Goal: Task Accomplishment & Management: Use online tool/utility

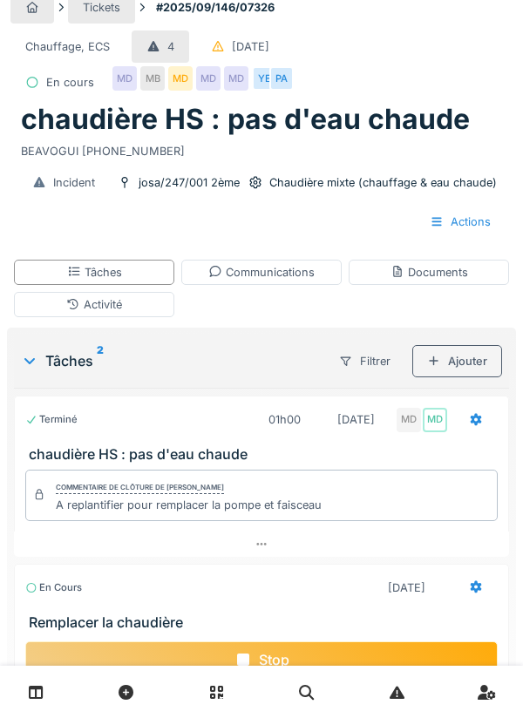
scroll to position [91, 0]
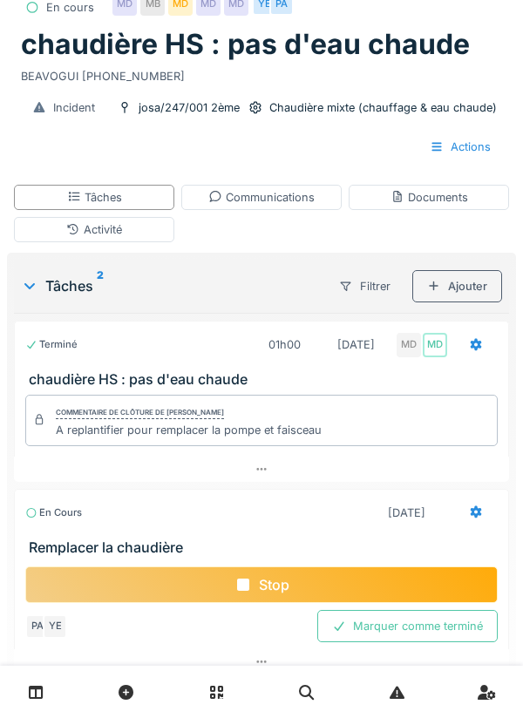
click at [385, 573] on div "Stop" at bounding box center [261, 585] width 473 height 37
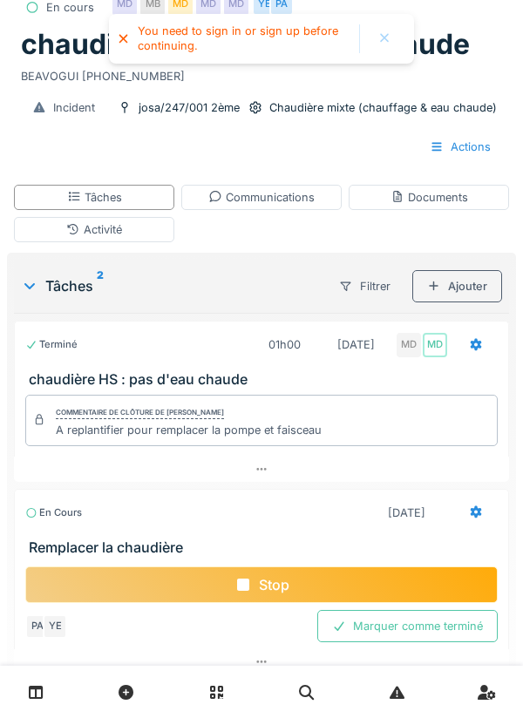
click at [368, 574] on div "Stop" at bounding box center [261, 585] width 473 height 37
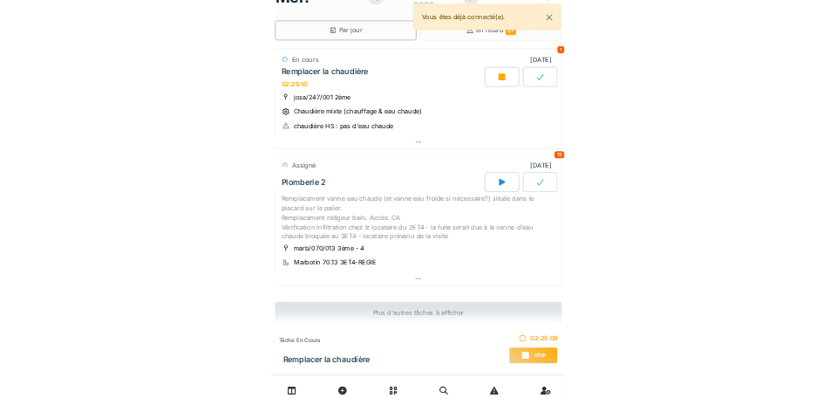
scroll to position [50, 0]
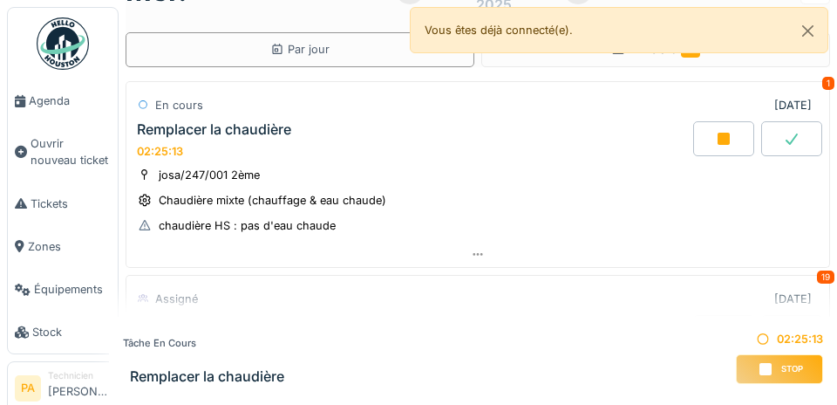
click at [48, 100] on span "Agenda" at bounding box center [70, 100] width 82 height 17
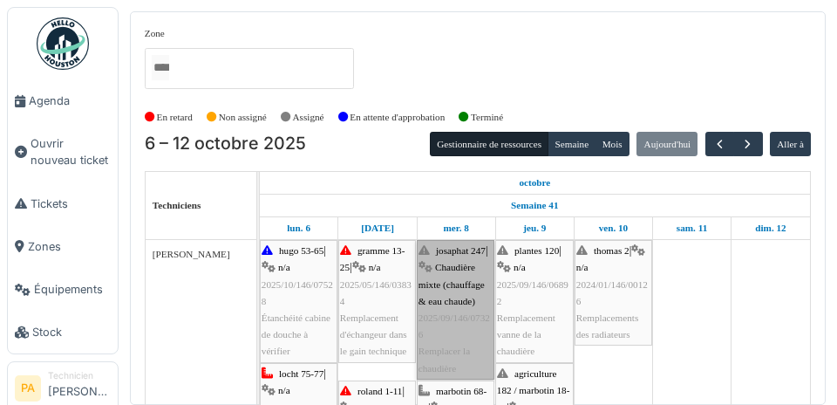
click at [469, 274] on link "josaphat 247 | Chaudière mixte (chauffage & eau chaude) 2025/09/146/07326 Rempl…" at bounding box center [456, 310] width 78 height 140
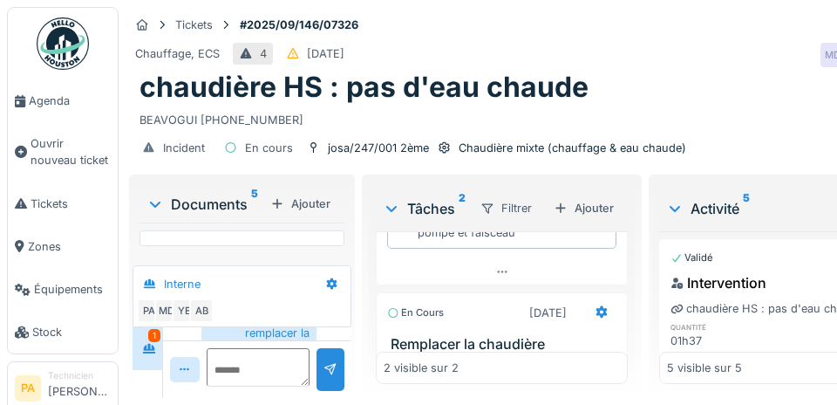
scroll to position [168, 0]
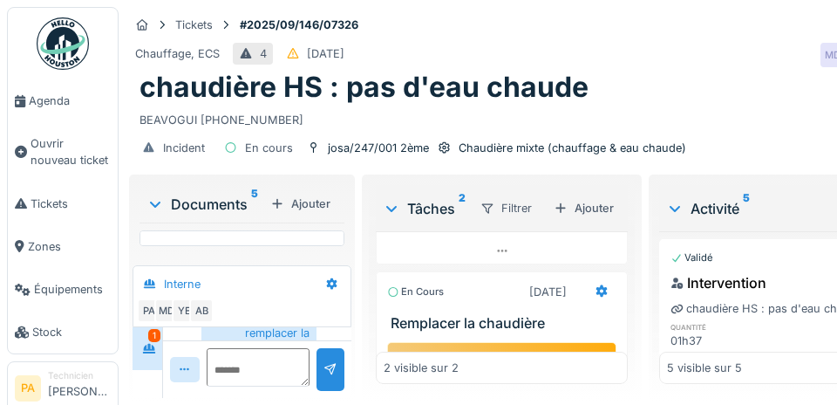
click at [48, 107] on span "Agenda" at bounding box center [70, 100] width 82 height 17
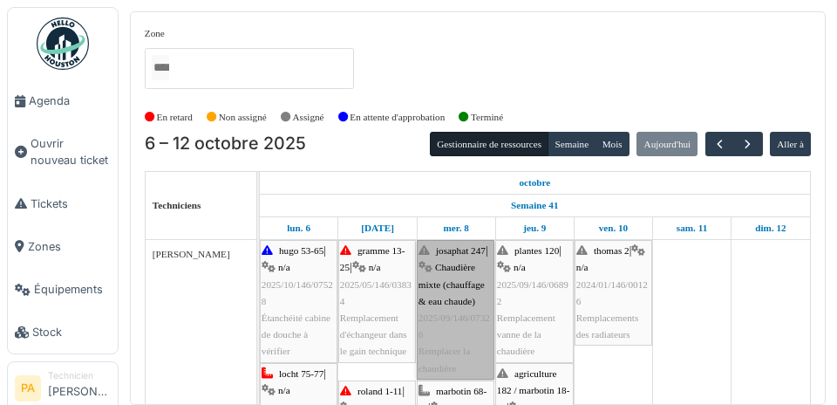
click at [463, 278] on link "josaphat 247 | Chaudière mixte (chauffage & eau chaude) 2025/09/146/07326 Rempl…" at bounding box center [456, 310] width 78 height 140
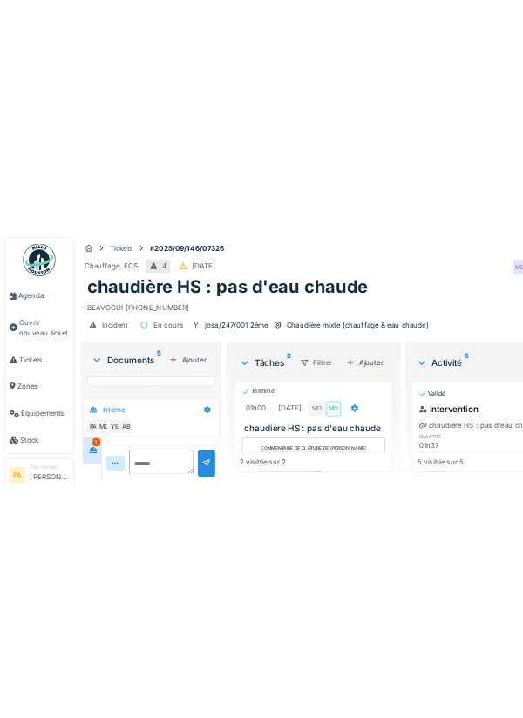
scroll to position [969, 0]
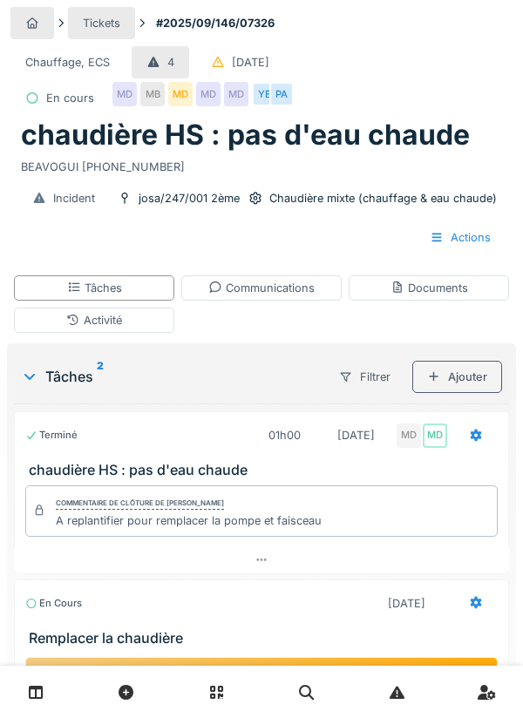
click at [319, 404] on div "Stop" at bounding box center [261, 675] width 473 height 37
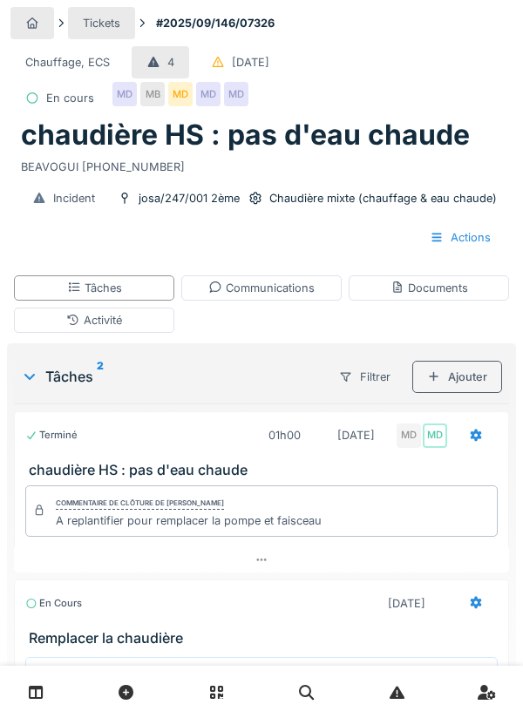
click at [142, 320] on div "Activité" at bounding box center [94, 320] width 160 height 25
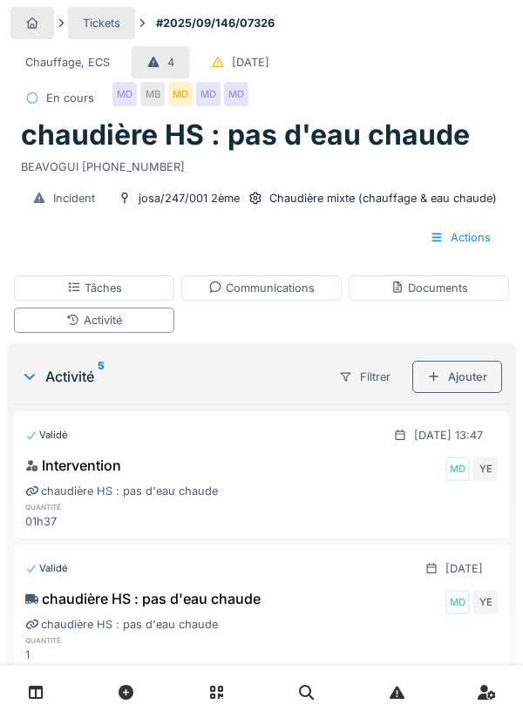
click at [475, 380] on div "Ajouter" at bounding box center [457, 377] width 90 height 32
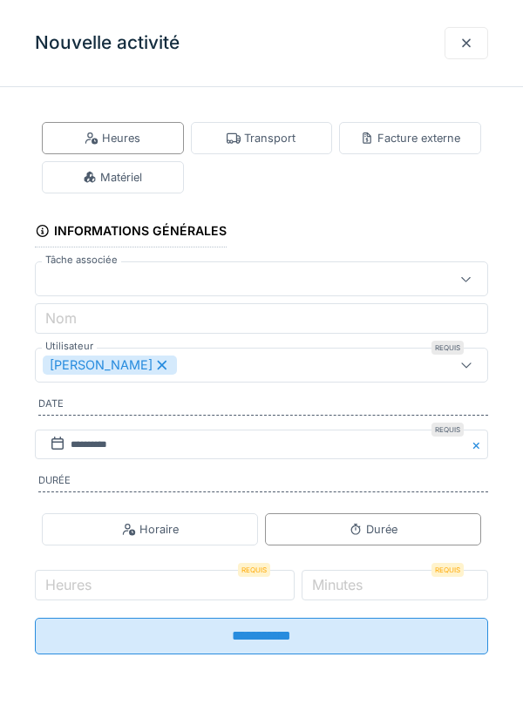
click at [141, 174] on div "Matériel" at bounding box center [112, 177] width 59 height 17
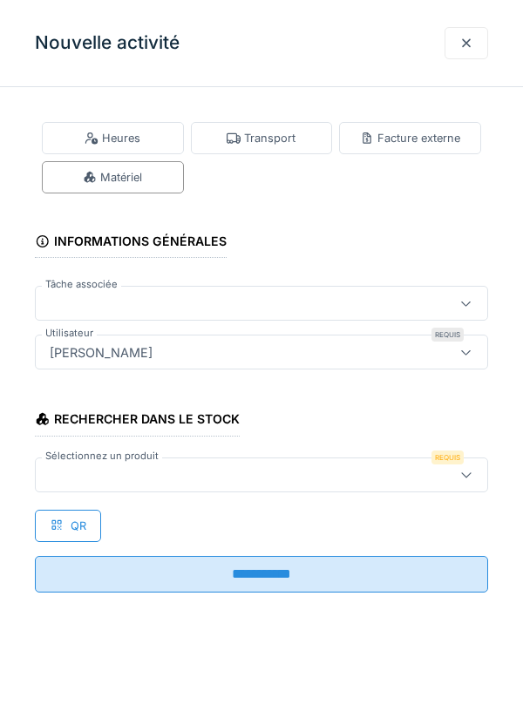
click at [146, 175] on div "Matériel" at bounding box center [113, 177] width 142 height 32
click at [166, 404] on div at bounding box center [233, 475] width 380 height 19
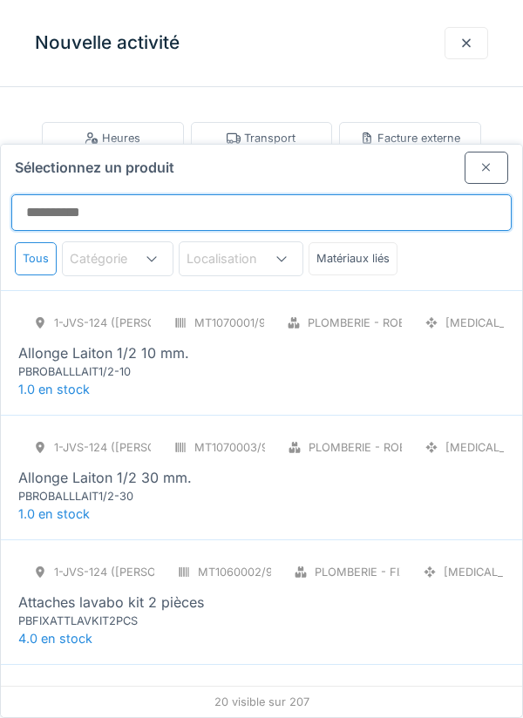
click at [118, 194] on input "Sélectionnez un produit" at bounding box center [261, 212] width 501 height 37
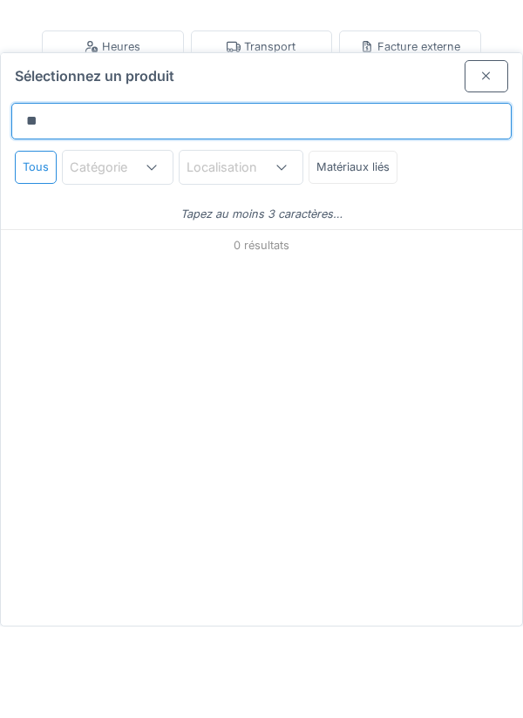
type input "*"
type input "********"
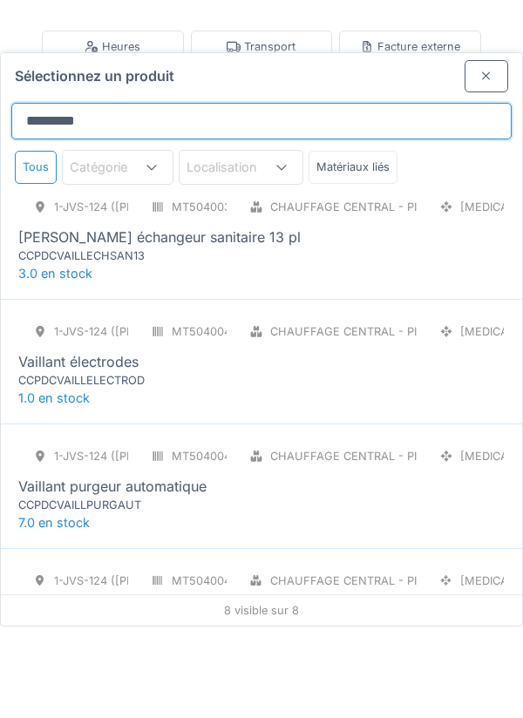
scroll to position [535, 0]
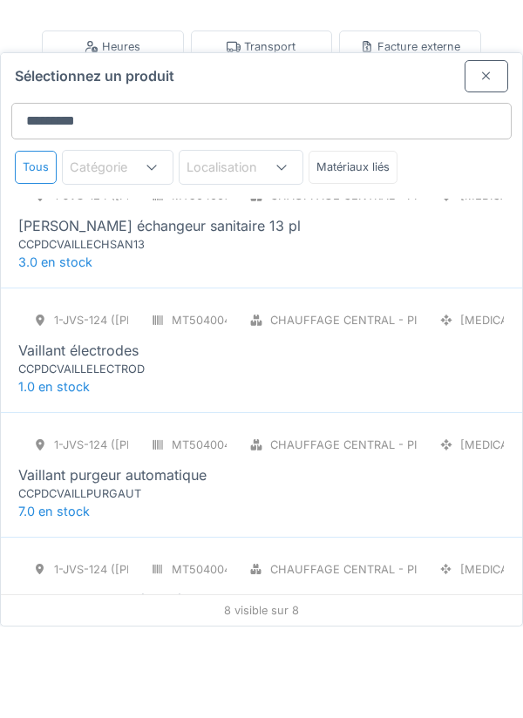
click at [477, 396] on div "1-JVS-124 (PETER) MT5040040/999/005 Chauffage central - Pièces détachées chaudi…" at bounding box center [261, 432] width 487 height 73
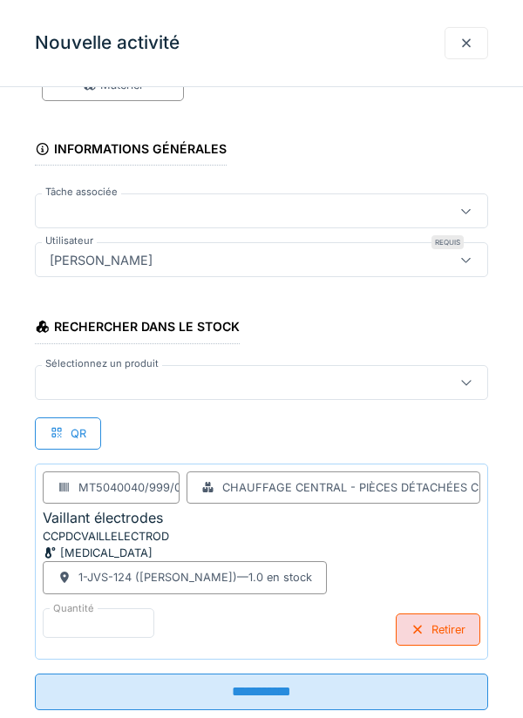
scroll to position [133, 0]
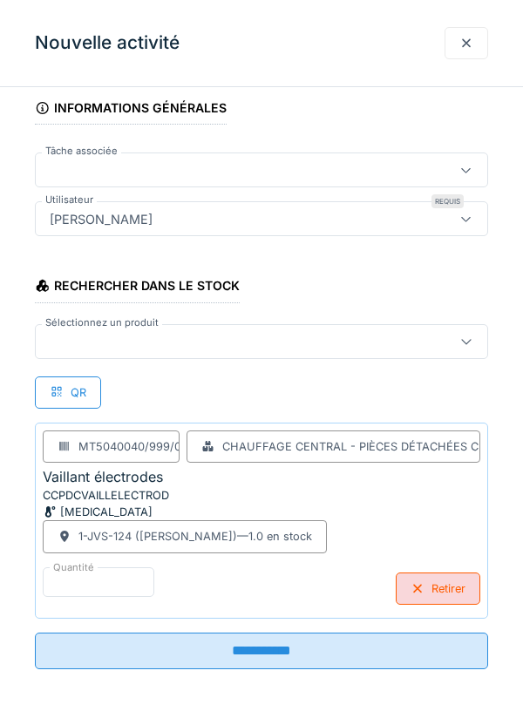
click at [9, 358] on div "**********" at bounding box center [261, 343] width 523 height 751
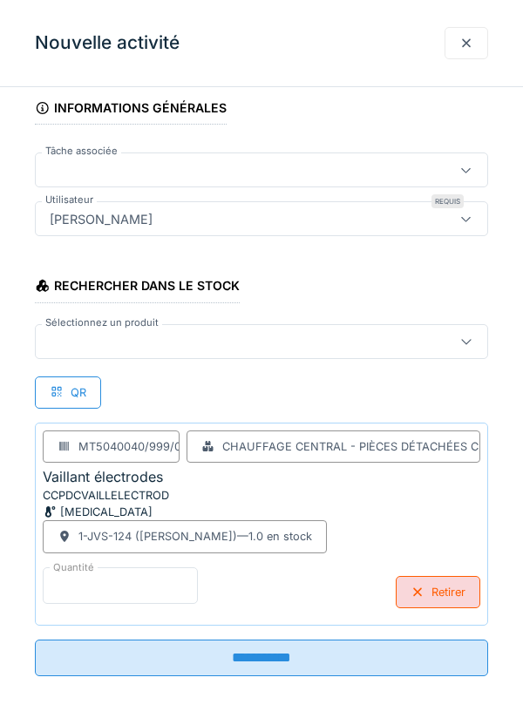
click at [171, 404] on input "*" at bounding box center [120, 586] width 155 height 37
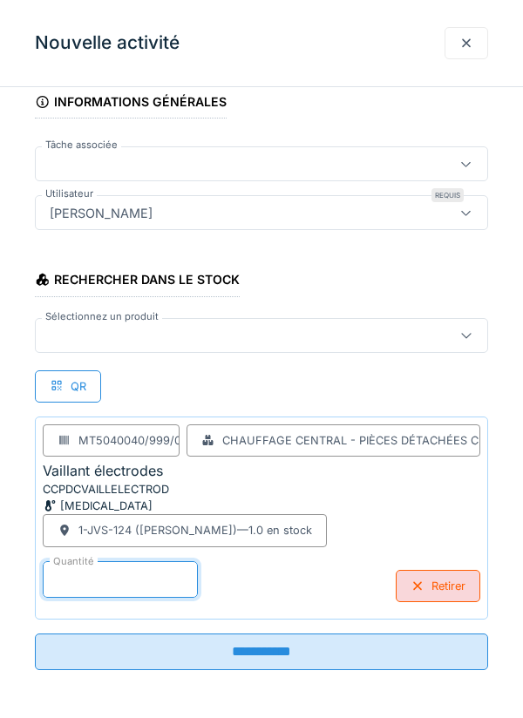
scroll to position [138, 0]
